Goal: Find specific page/section: Find specific page/section

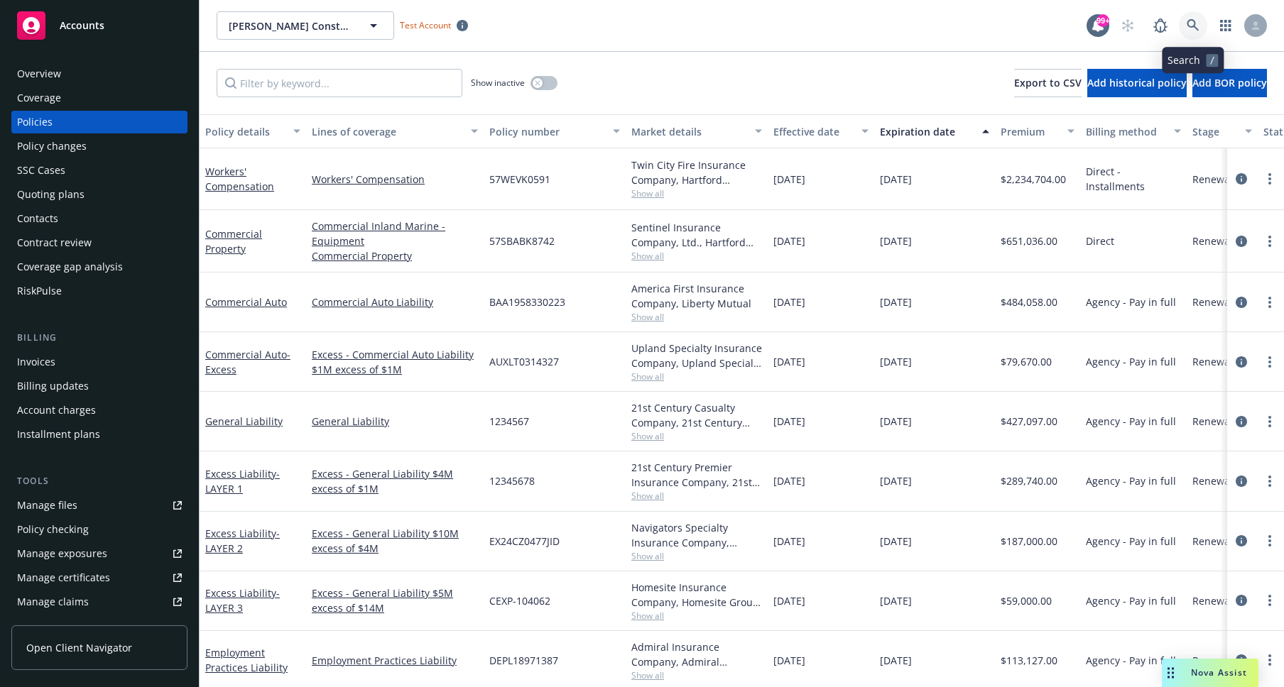
click at [1197, 27] on icon at bounding box center [1193, 25] width 13 height 13
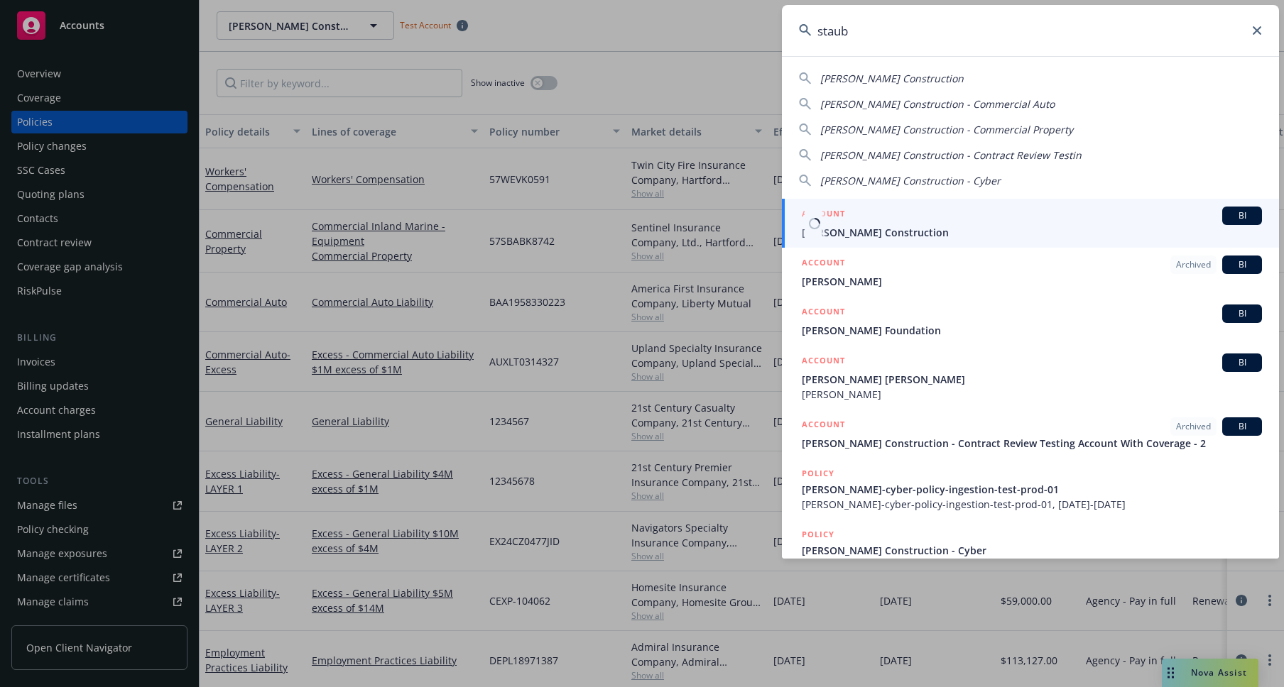
type input "staub"
click at [893, 225] on span "[PERSON_NAME] Construction" at bounding box center [1032, 232] width 460 height 15
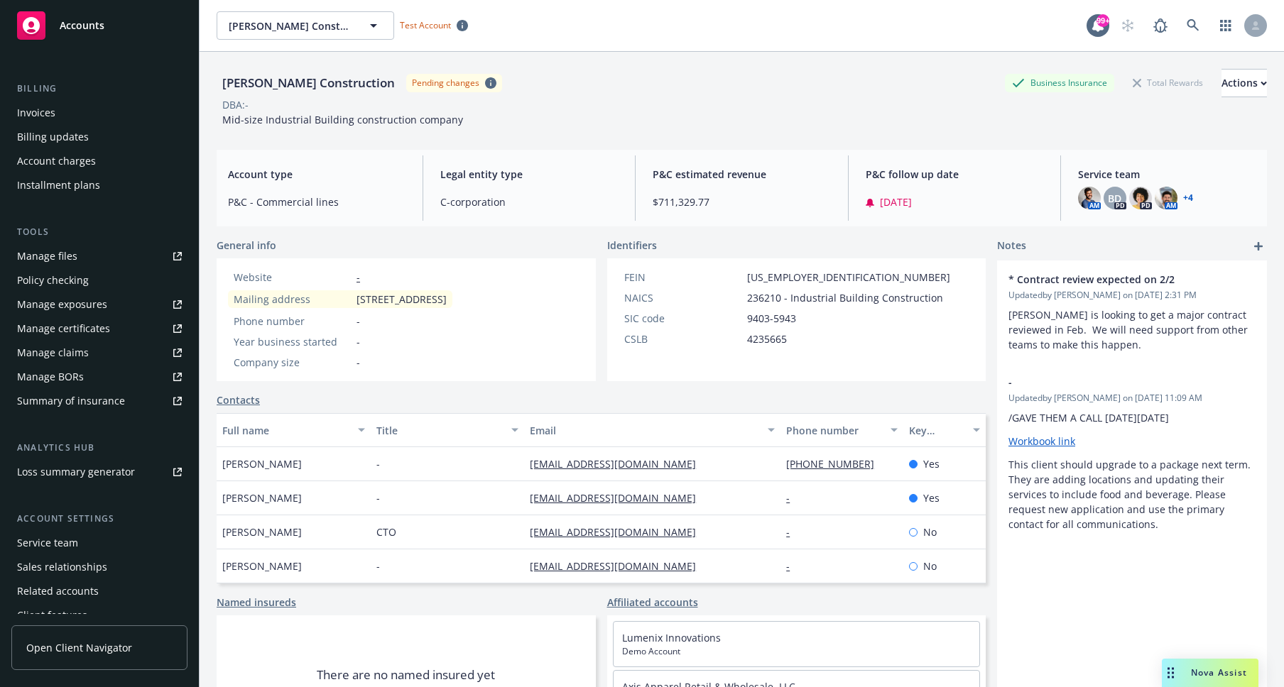
scroll to position [286, 0]
